Goal: Complete application form: Complete application form

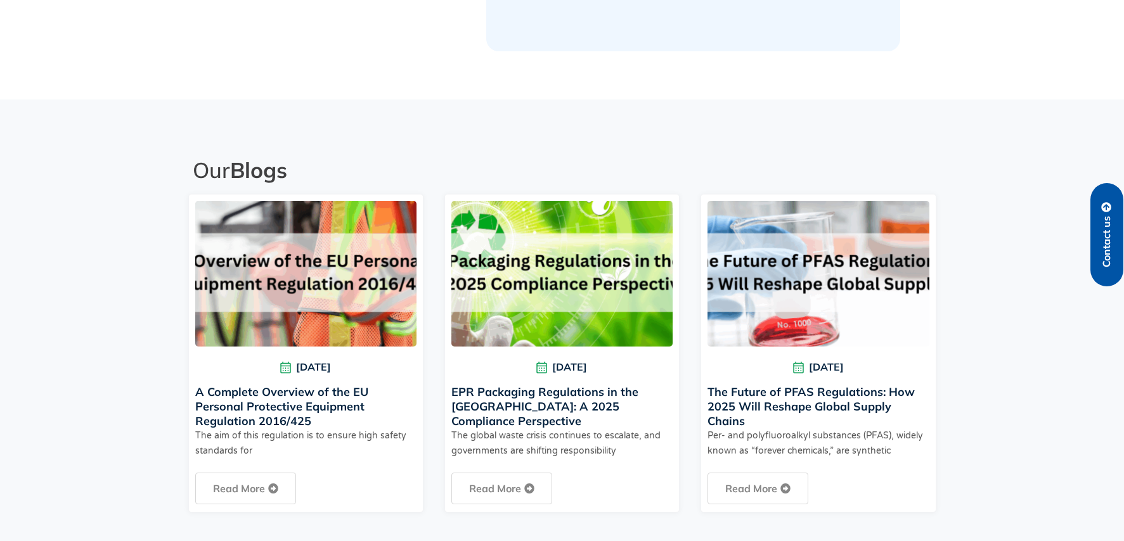
scroll to position [2641, 0]
click at [215, 157] on h2 "Our Blogs" at bounding box center [564, 169] width 743 height 27
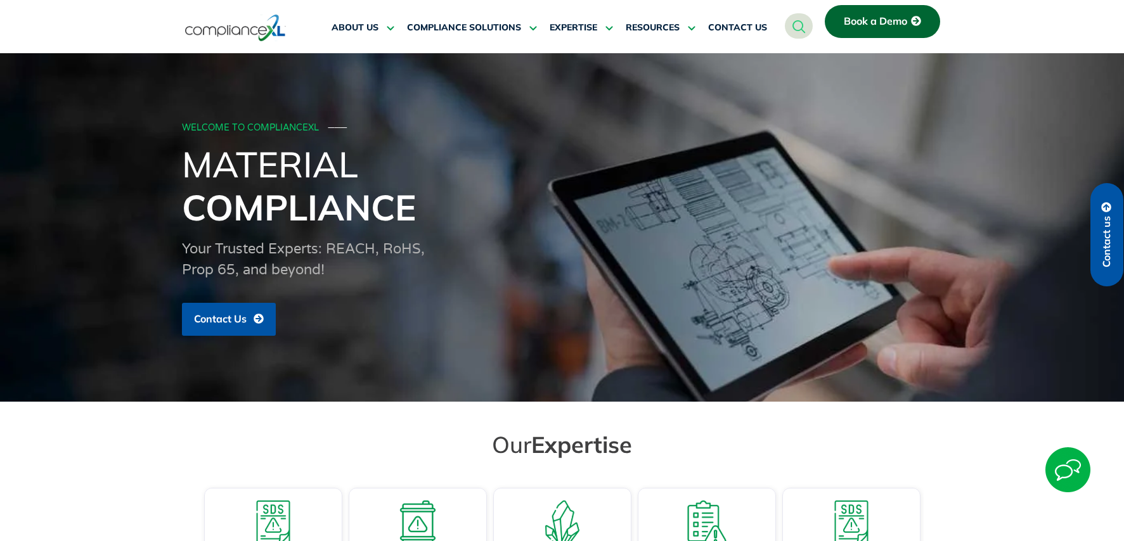
scroll to position [0, 0]
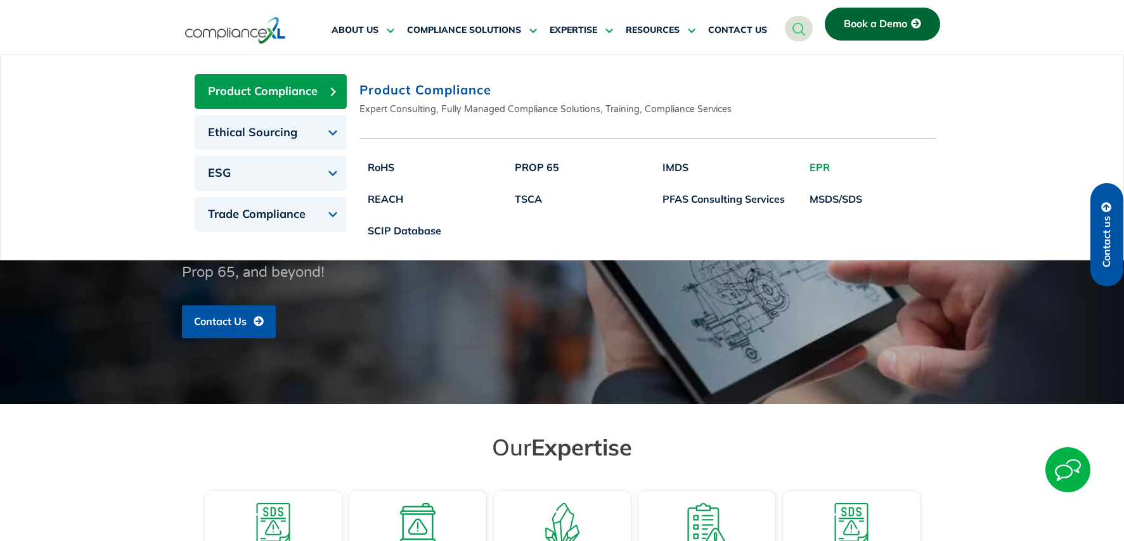
click at [819, 163] on link "EPR" at bounding box center [835, 167] width 69 height 32
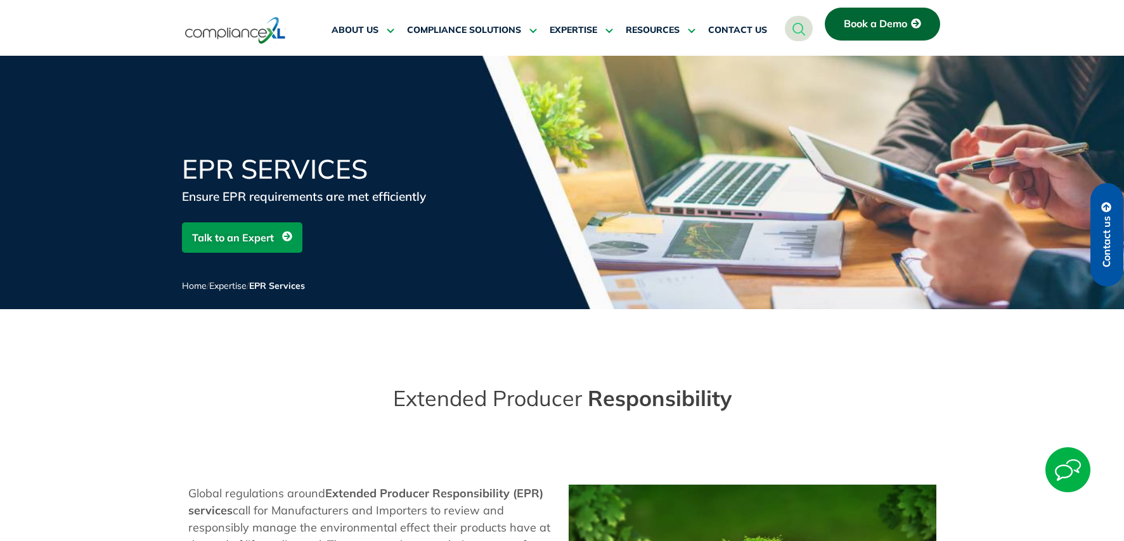
click at [295, 238] on link "Talk to an Expert" at bounding box center [242, 237] width 120 height 30
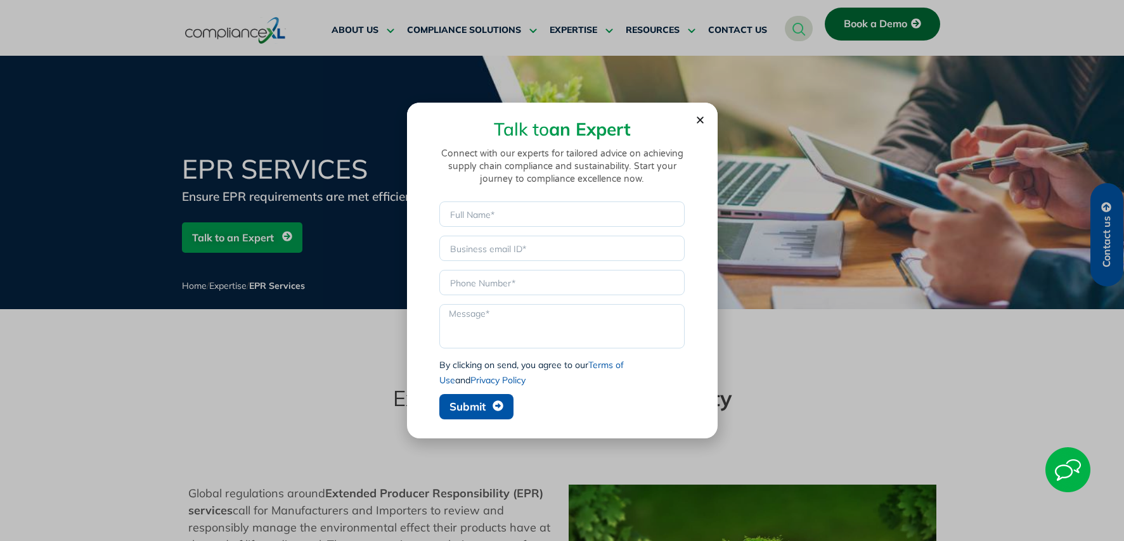
click at [695, 125] on div "Talk to an Expert Connect with our experts for tailored advice on achieving sup…" at bounding box center [562, 155] width 273 height 92
click at [698, 119] on use "Close" at bounding box center [699, 120] width 7 height 7
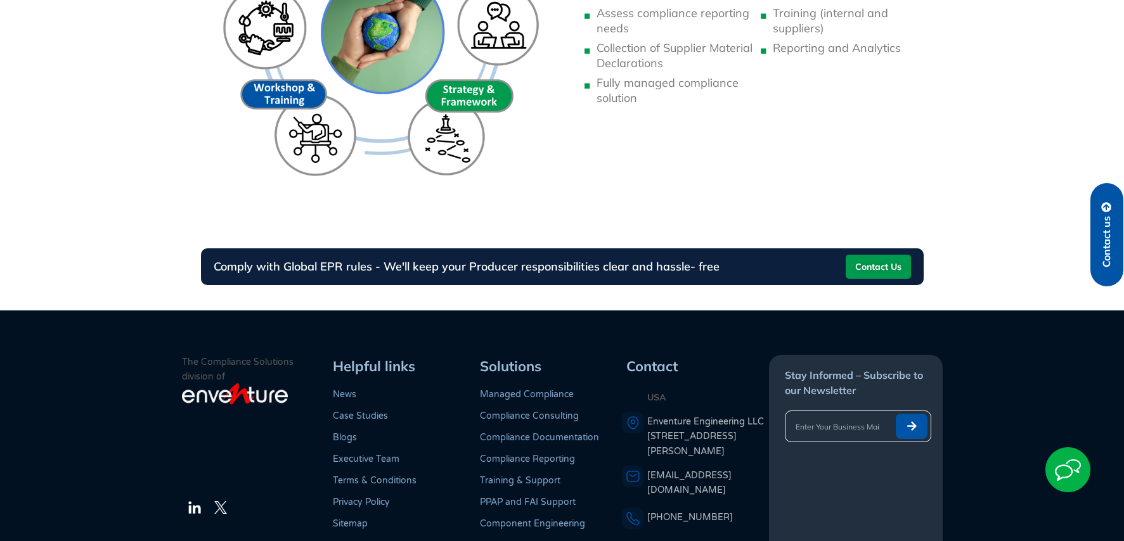
scroll to position [1035, 0]
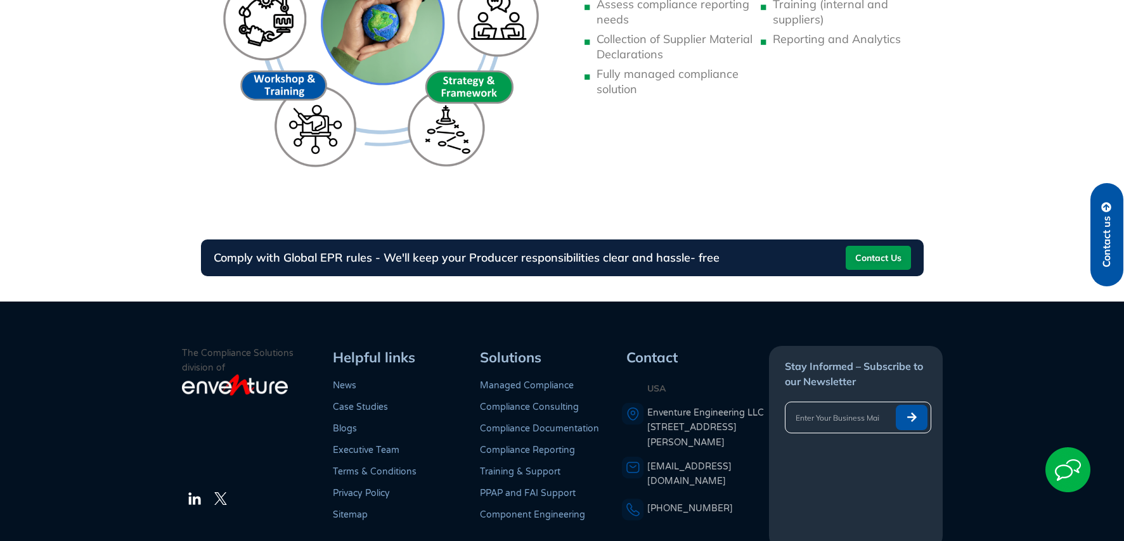
click at [865, 259] on span "Contact Us" at bounding box center [878, 258] width 46 height 20
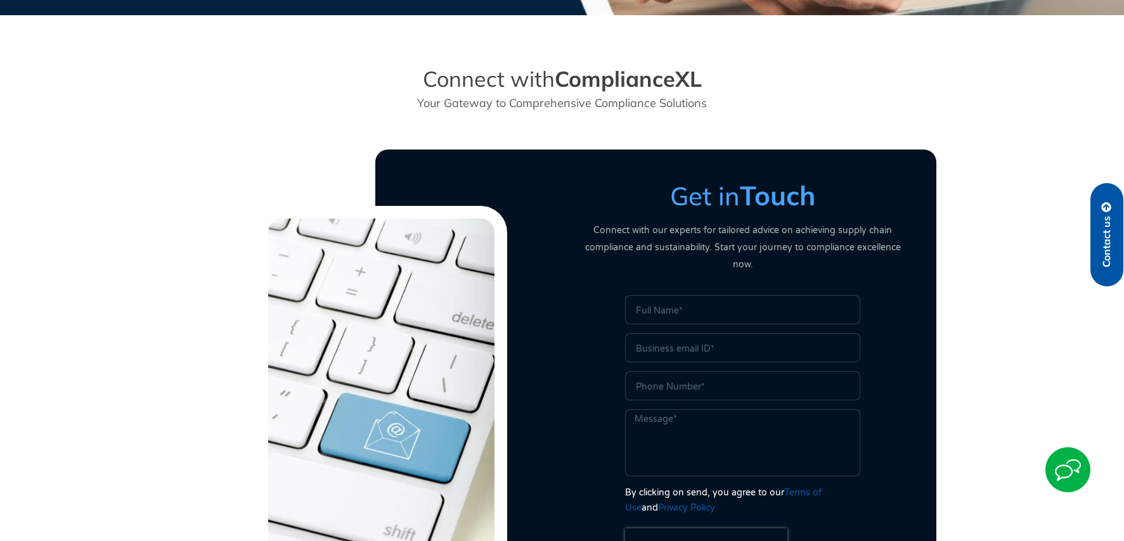
scroll to position [296, 0]
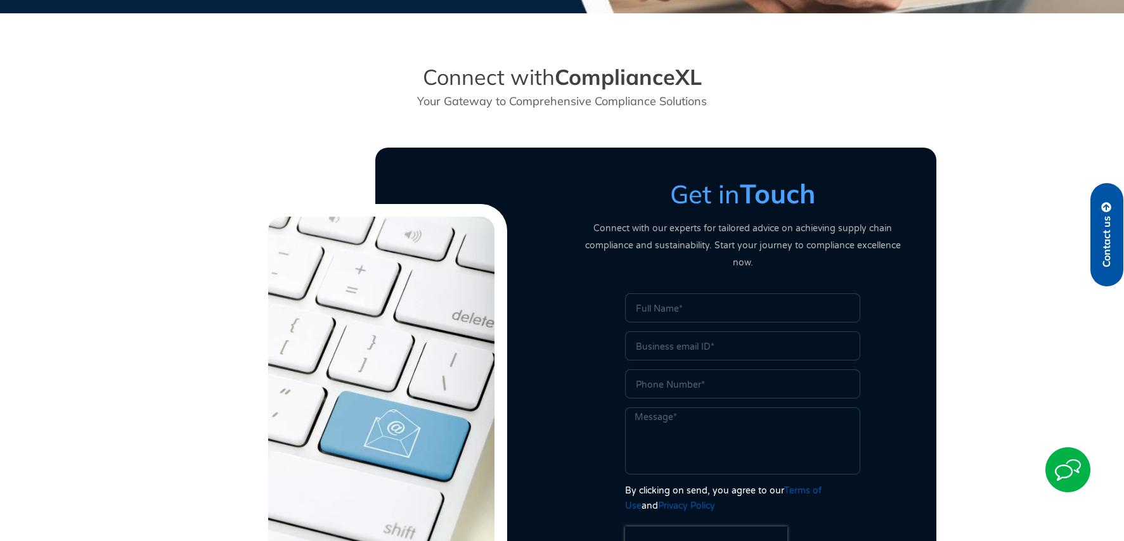
click at [719, 331] on input "Email" at bounding box center [742, 345] width 235 height 29
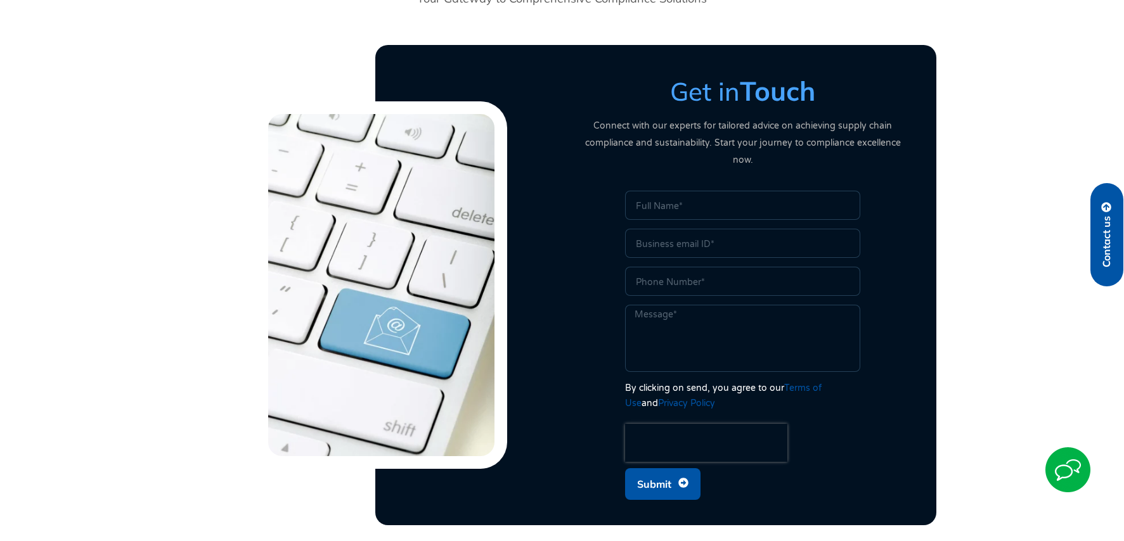
scroll to position [401, 0]
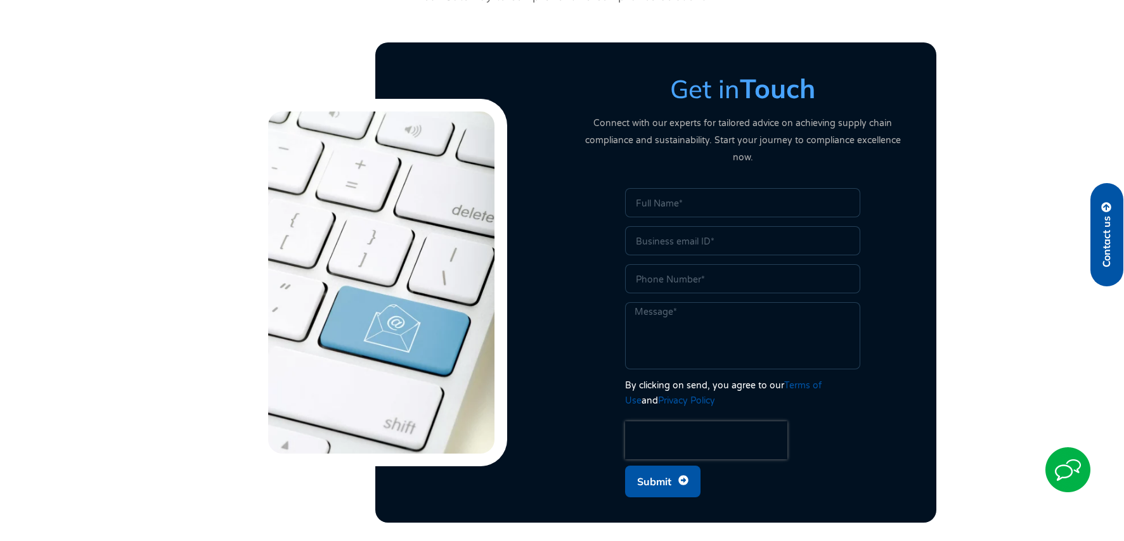
click at [662, 188] on input "Name" at bounding box center [742, 202] width 235 height 29
type input "[PERSON_NAME]"
type input "R"
type input "[EMAIL_ADDRESS][DOMAIN_NAME]"
drag, startPoint x: 526, startPoint y: 483, endPoint x: 614, endPoint y: 401, distance: 120.6
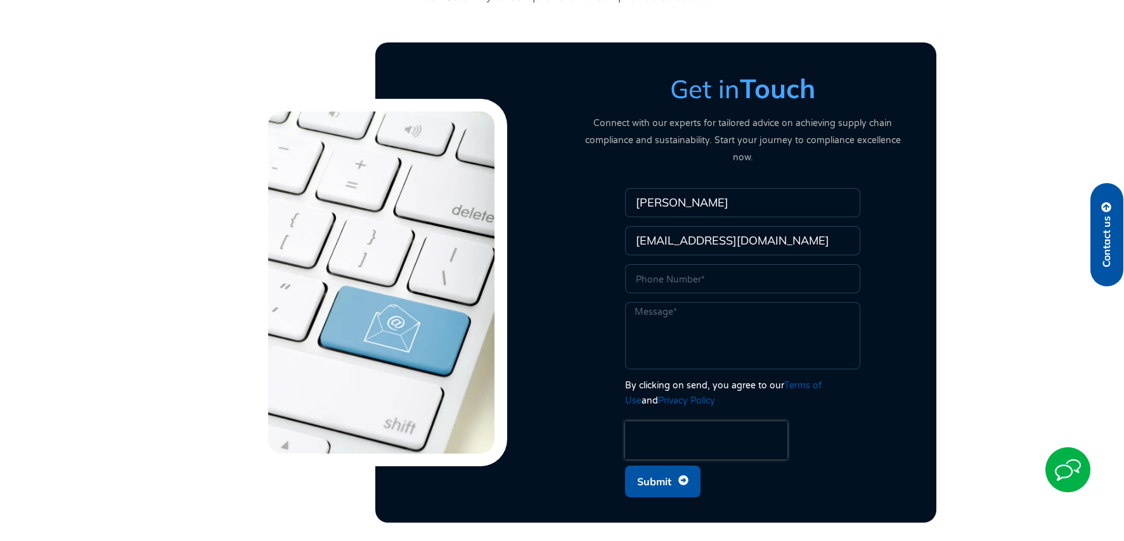
click at [526, 483] on div at bounding box center [381, 282] width 361 height 455
click at [663, 264] on input "Phone" at bounding box center [742, 278] width 235 height 29
paste input "[PHONE_NUMBER]"
type input "[PHONE_NUMBER]"
click at [661, 309] on textarea "Message" at bounding box center [742, 335] width 235 height 67
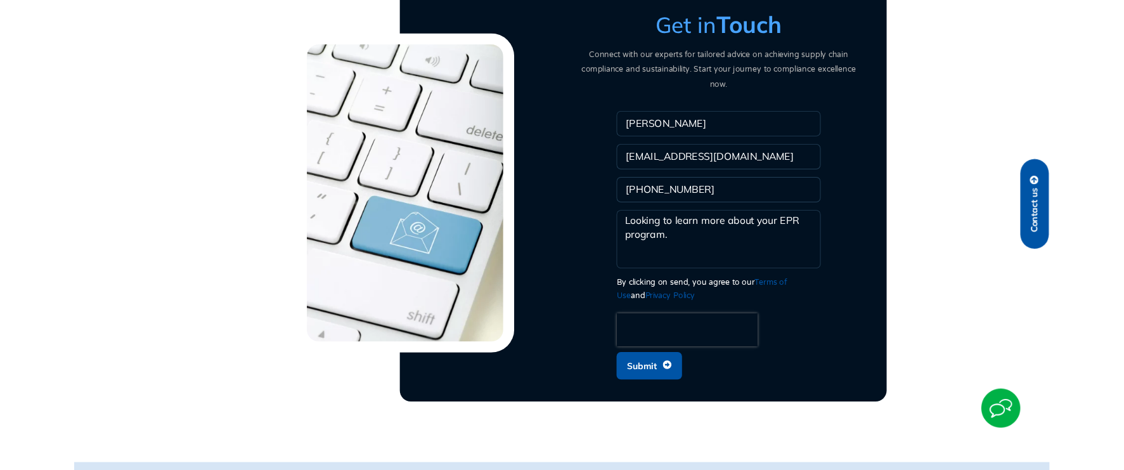
scroll to position [465, 0]
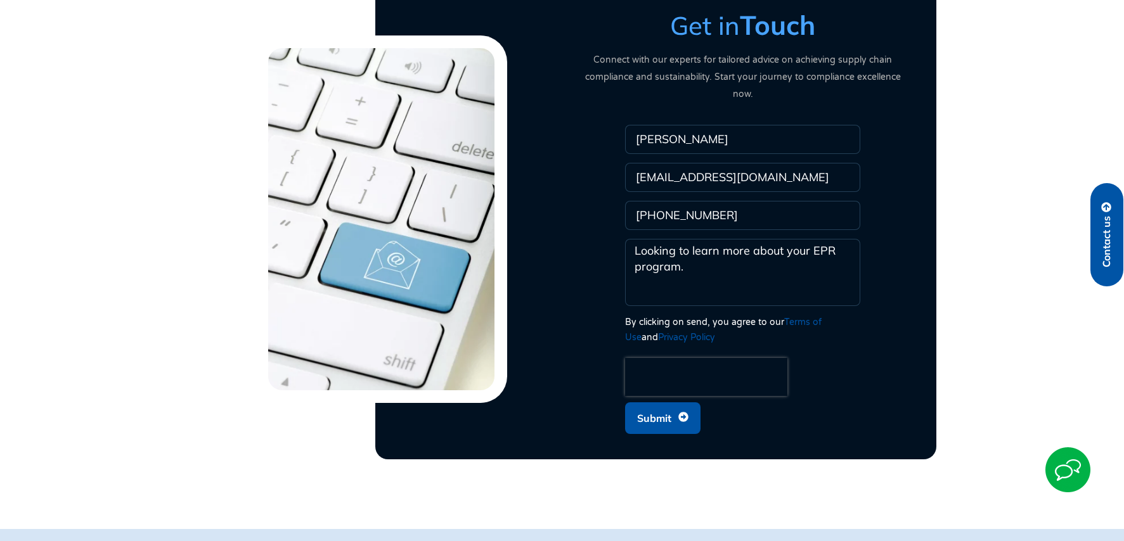
type textarea "Looking to learn more about your EPR program."
click at [660, 406] on span "Submit" at bounding box center [654, 418] width 34 height 24
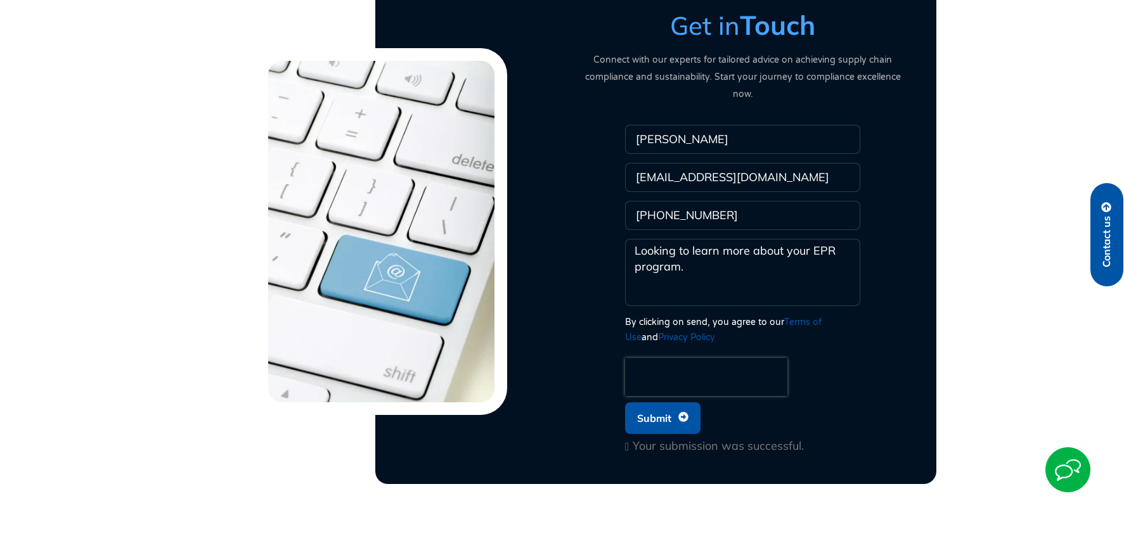
drag, startPoint x: 985, startPoint y: 50, endPoint x: 942, endPoint y: 7, distance: 60.5
click at [985, 50] on section "Get in Touch Connect with our experts for tailored advice on achieving supply c…" at bounding box center [562, 232] width 1124 height 518
